Goal: Task Accomplishment & Management: Use online tool/utility

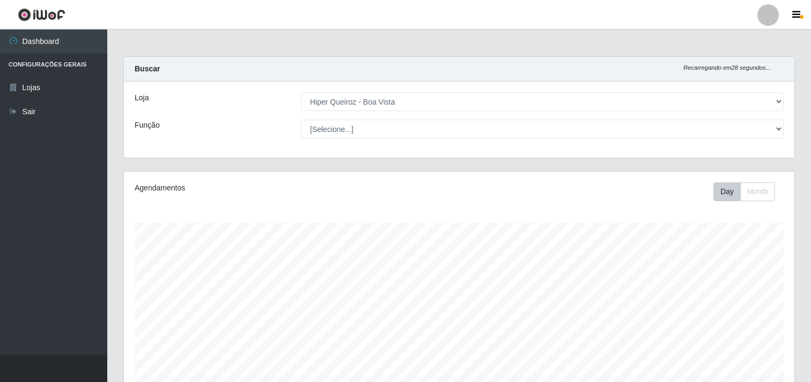
select select "514"
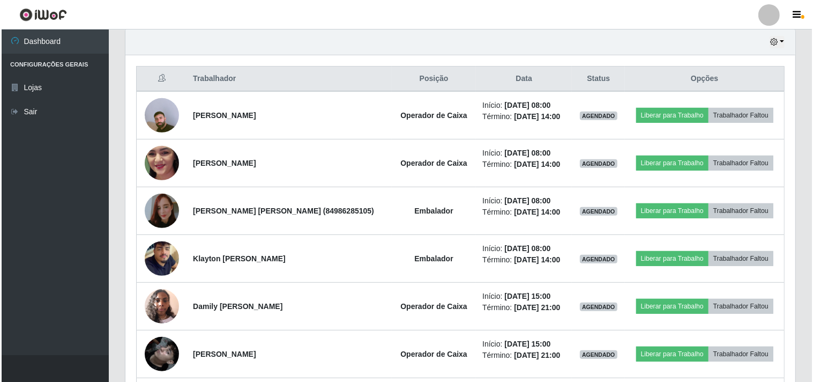
scroll to position [222, 670]
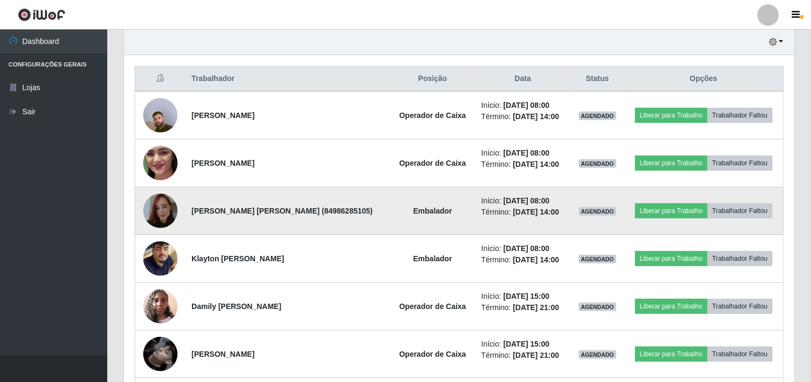
click at [158, 203] on img at bounding box center [160, 210] width 34 height 61
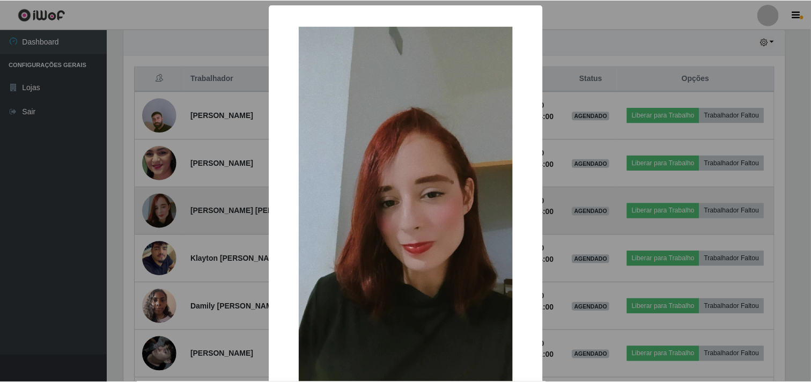
scroll to position [222, 663]
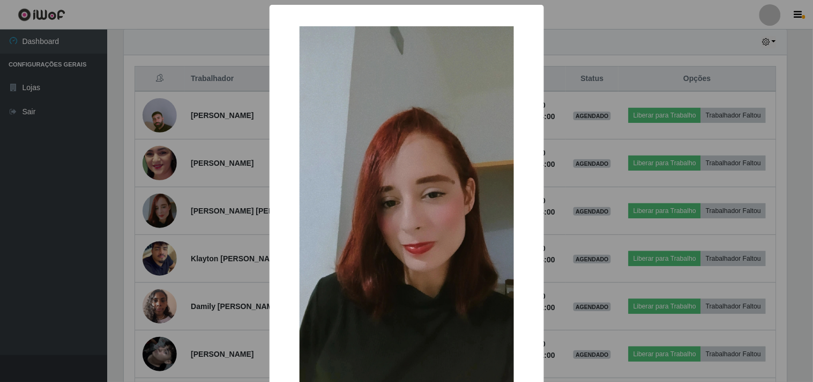
click at [159, 195] on div "× OK Cancel" at bounding box center [406, 191] width 813 height 382
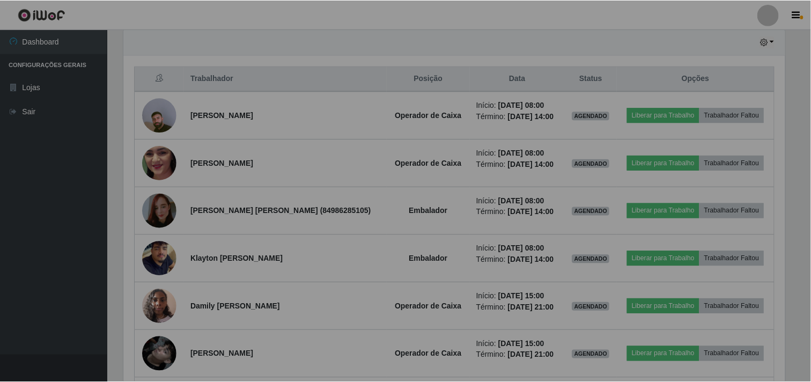
scroll to position [222, 670]
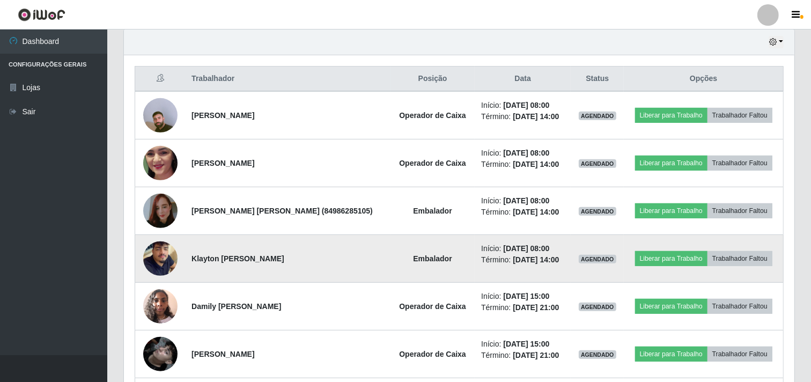
click at [161, 251] on img at bounding box center [160, 258] width 34 height 61
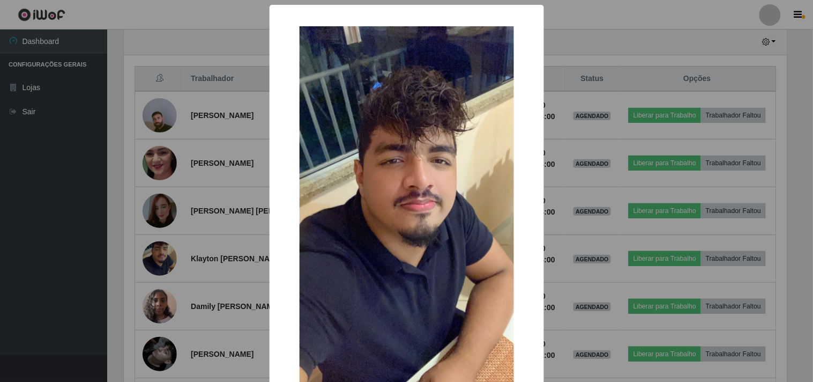
click at [185, 240] on div "× OK Cancel" at bounding box center [406, 191] width 813 height 382
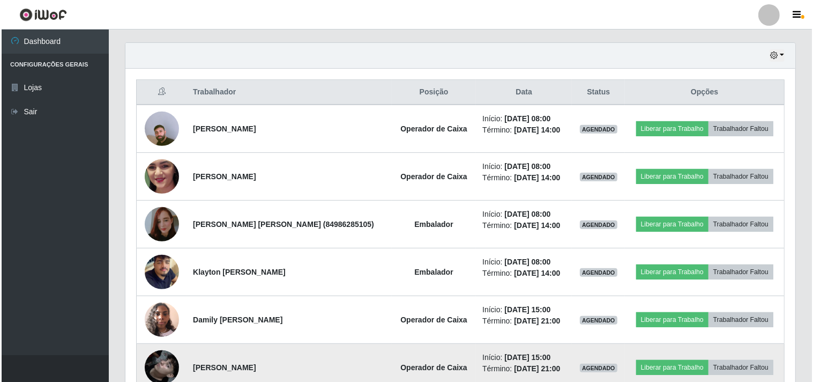
scroll to position [259, 0]
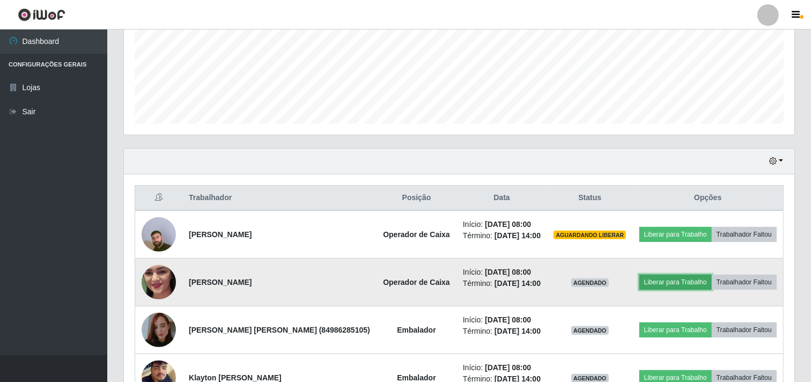
click at [687, 286] on button "Liberar para Trabalho" at bounding box center [675, 282] width 72 height 15
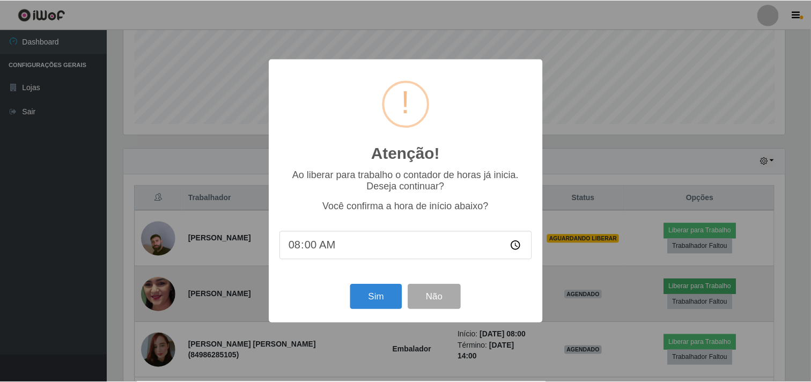
scroll to position [222, 663]
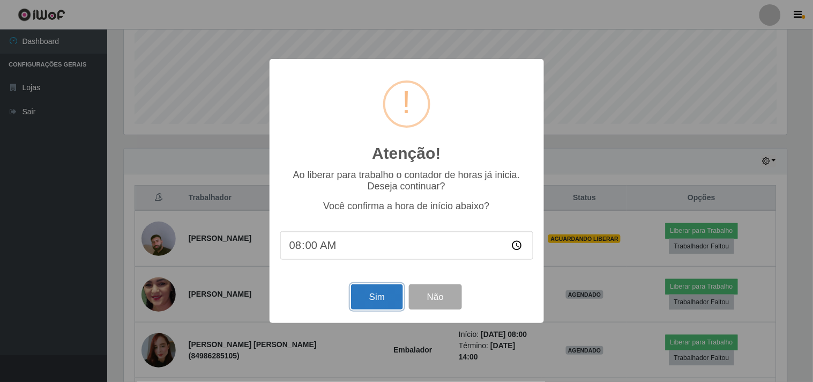
click at [381, 292] on button "Sim" at bounding box center [377, 296] width 52 height 25
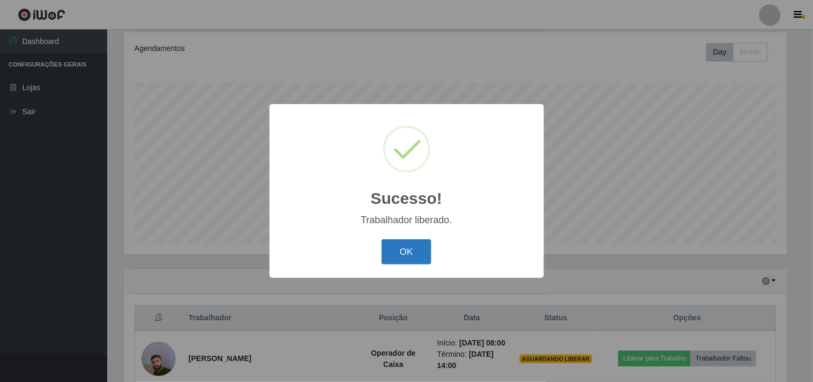
click at [403, 250] on button "OK" at bounding box center [407, 251] width 50 height 25
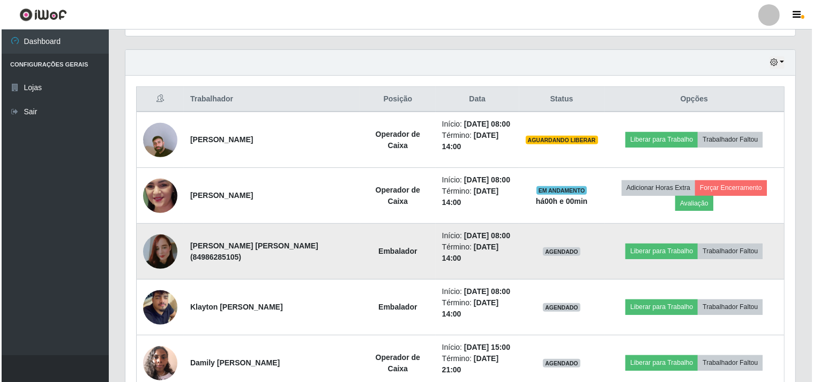
scroll to position [437, 0]
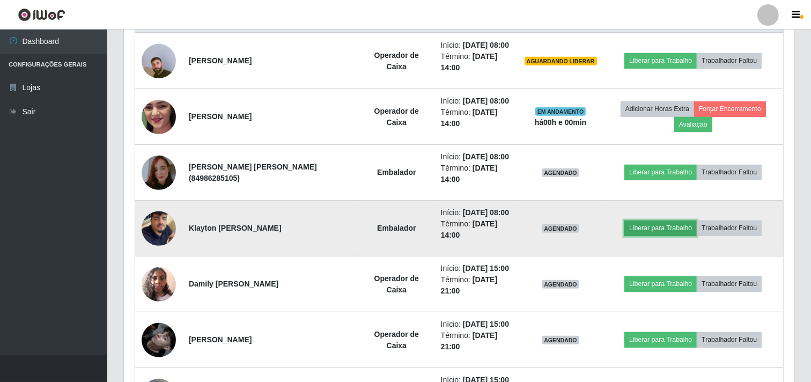
click at [647, 229] on button "Liberar para Trabalho" at bounding box center [660, 227] width 72 height 15
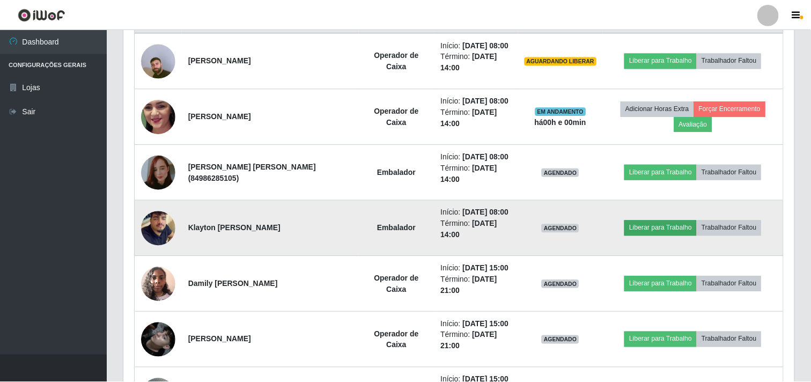
scroll to position [222, 663]
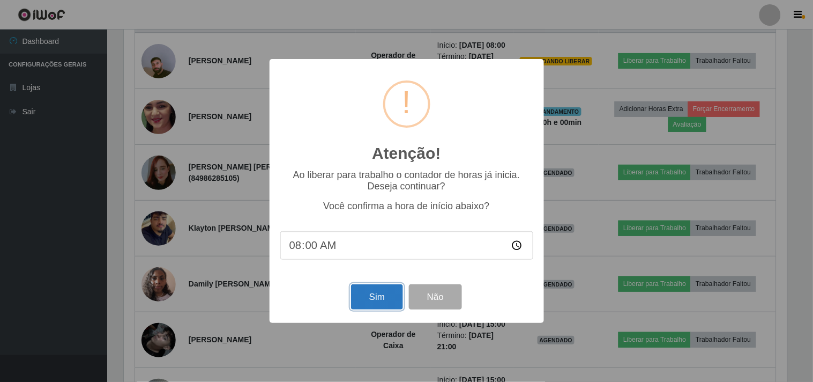
click at [378, 293] on button "Sim" at bounding box center [377, 296] width 52 height 25
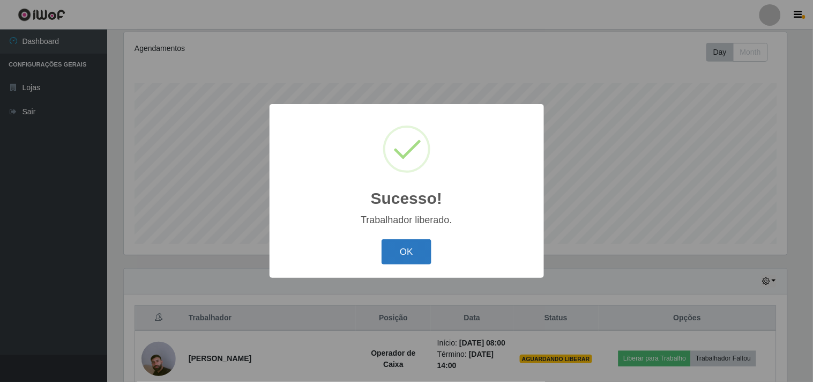
click at [409, 243] on button "OK" at bounding box center [407, 251] width 50 height 25
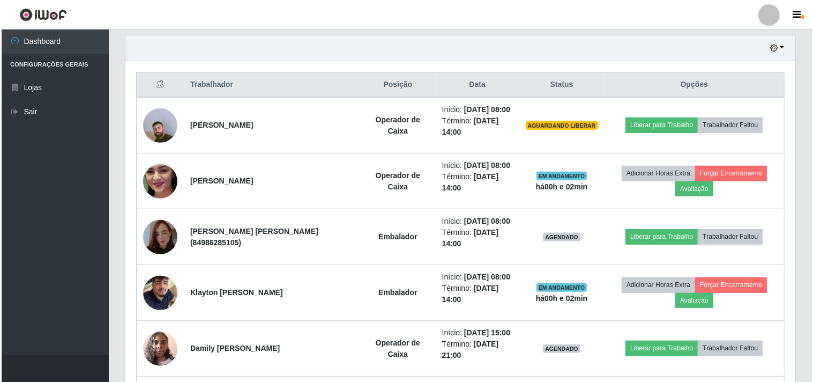
scroll to position [377, 0]
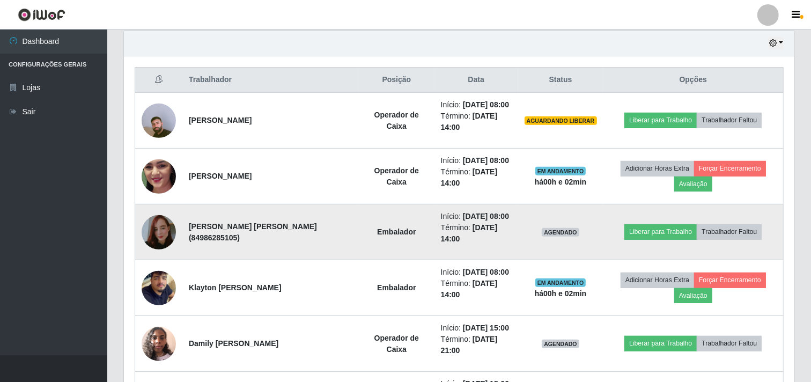
click at [154, 227] on img at bounding box center [159, 232] width 34 height 61
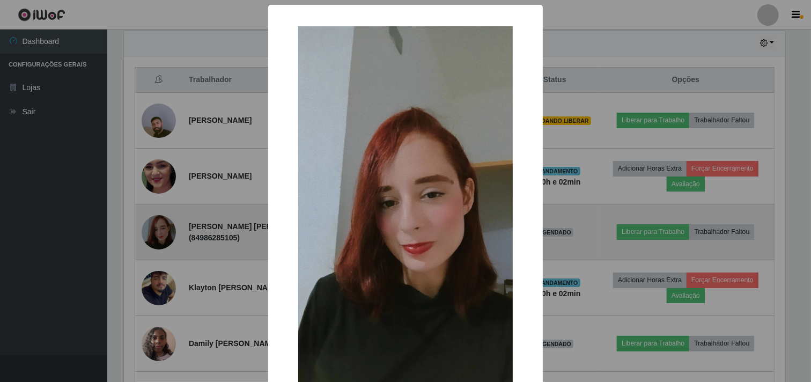
scroll to position [222, 663]
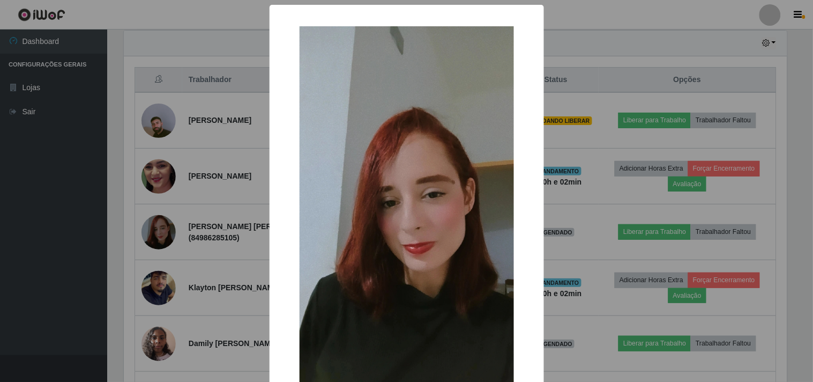
click at [193, 208] on div "× OK Cancel" at bounding box center [406, 191] width 813 height 382
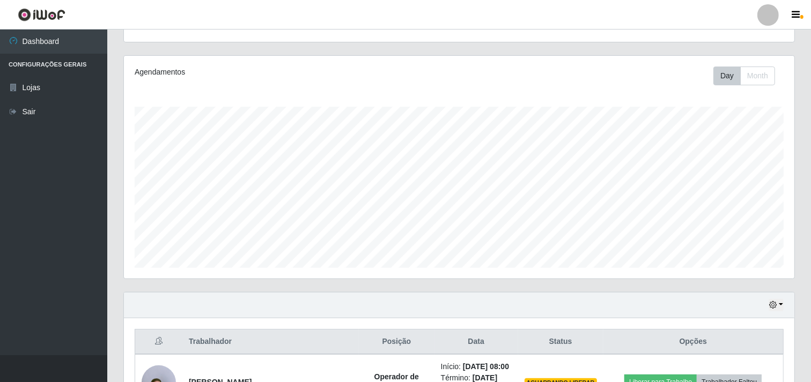
scroll to position [0, 0]
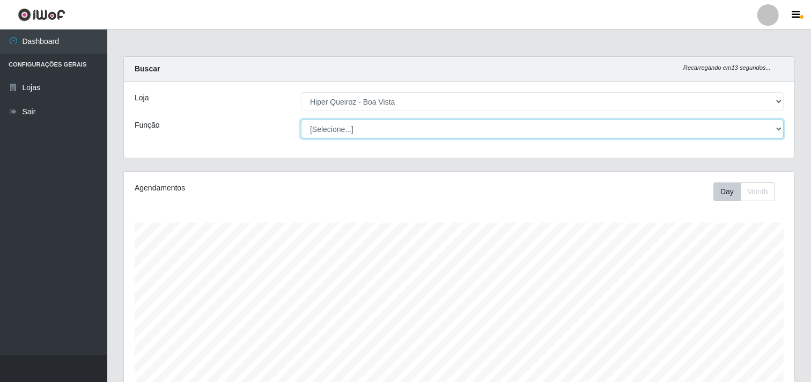
click at [771, 127] on select "[Selecione...] Embalador Embalador + Embalador ++ Operador de Caixa Operador de…" at bounding box center [542, 129] width 483 height 19
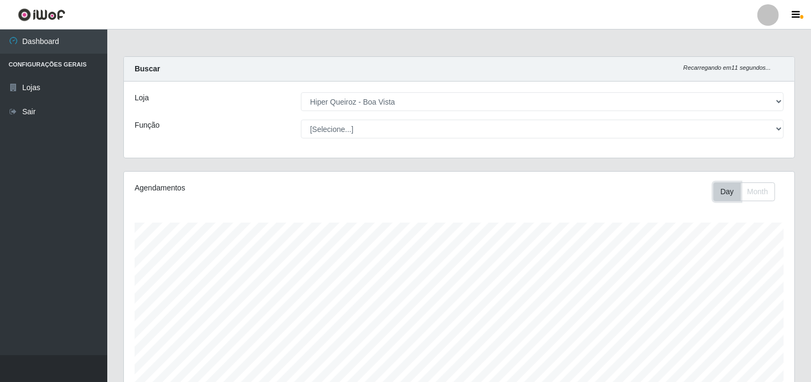
click at [722, 189] on button "Day" at bounding box center [726, 191] width 27 height 19
click at [721, 189] on button "Day" at bounding box center [726, 191] width 27 height 19
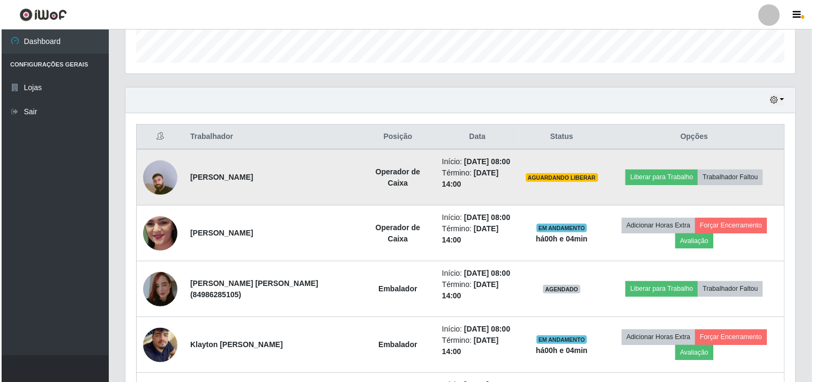
scroll to position [417, 0]
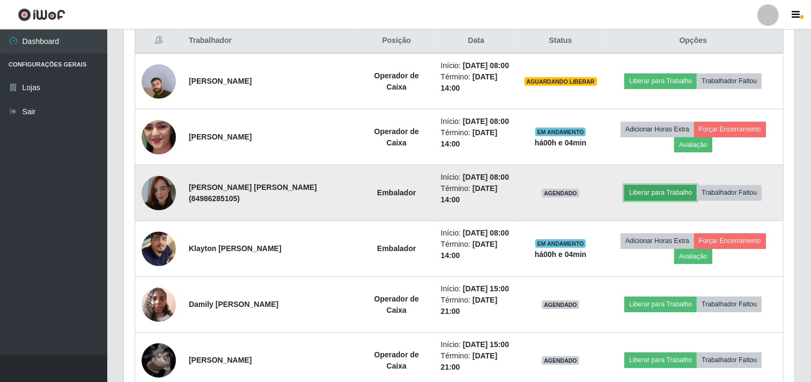
click at [646, 191] on button "Liberar para Trabalho" at bounding box center [660, 192] width 72 height 15
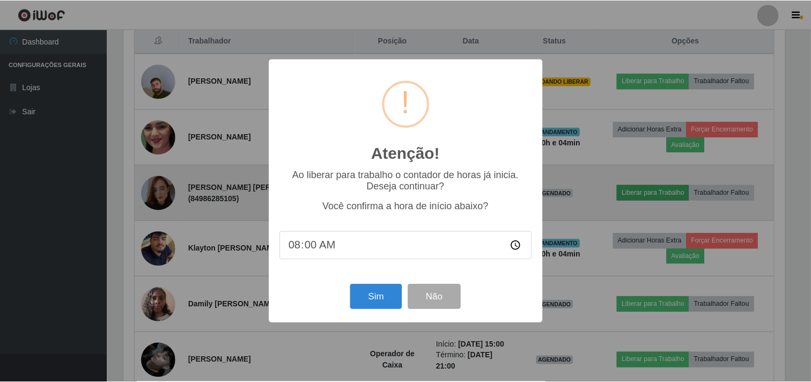
scroll to position [222, 663]
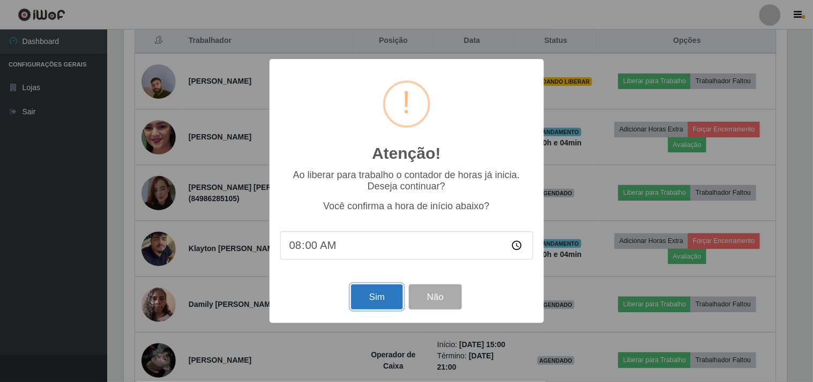
click at [374, 296] on button "Sim" at bounding box center [377, 296] width 52 height 25
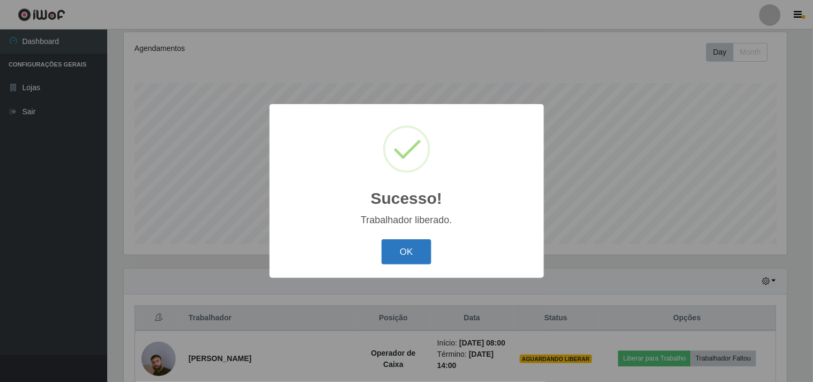
click at [414, 241] on button "OK" at bounding box center [407, 251] width 50 height 25
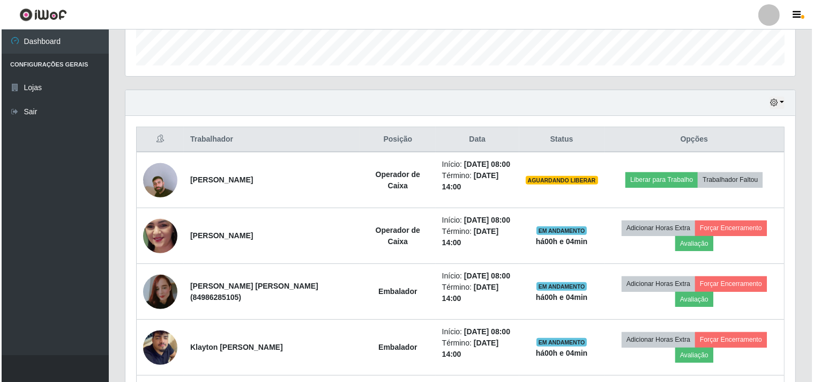
scroll to position [377, 0]
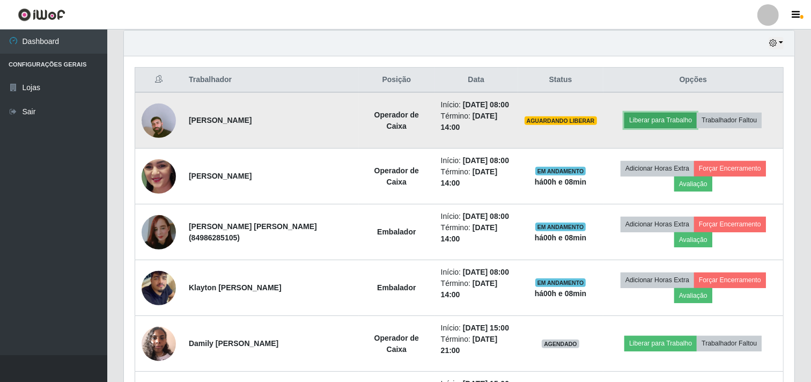
click at [655, 121] on button "Liberar para Trabalho" at bounding box center [660, 120] width 72 height 15
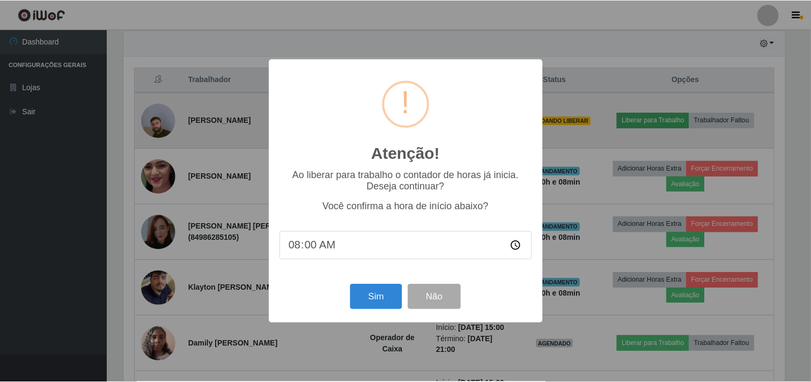
scroll to position [222, 663]
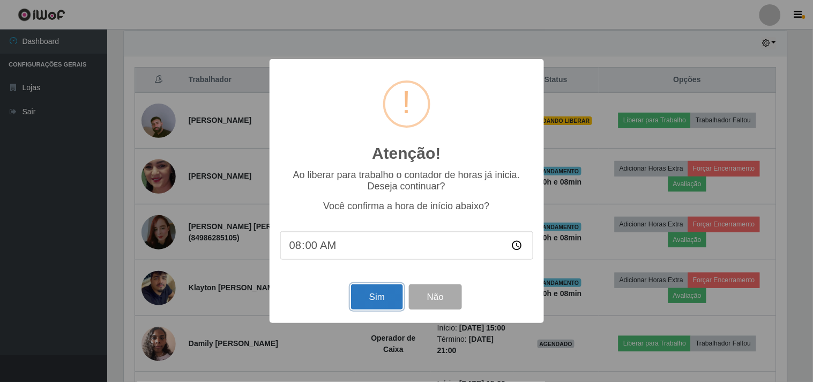
click at [373, 295] on button "Sim" at bounding box center [377, 296] width 52 height 25
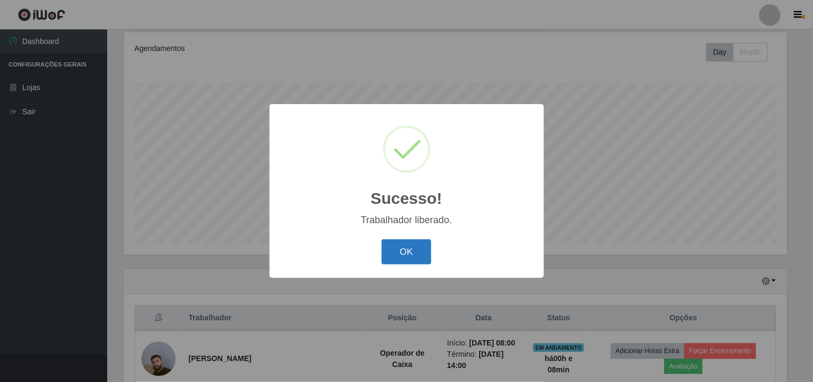
click at [407, 254] on button "OK" at bounding box center [407, 251] width 50 height 25
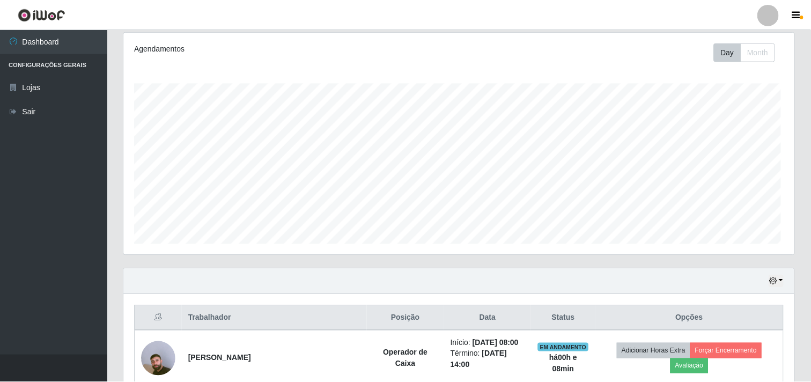
scroll to position [222, 670]
